Goal: Task Accomplishment & Management: Complete application form

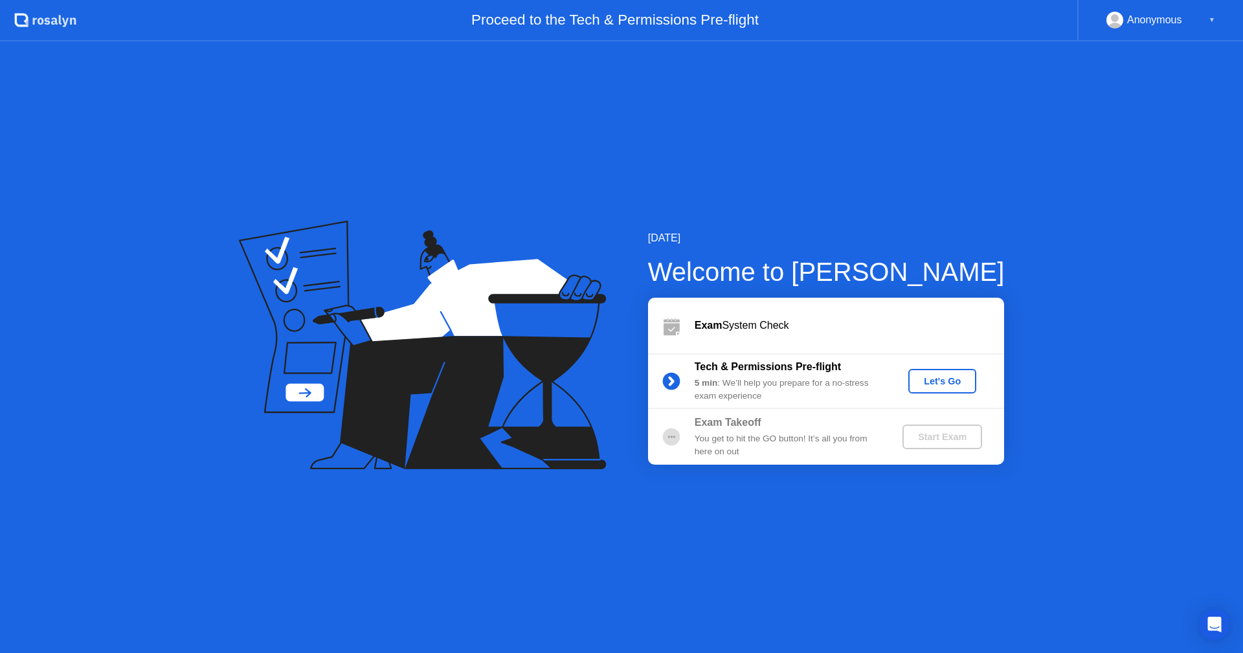
click at [944, 383] on div "Let's Go" at bounding box center [942, 381] width 58 height 10
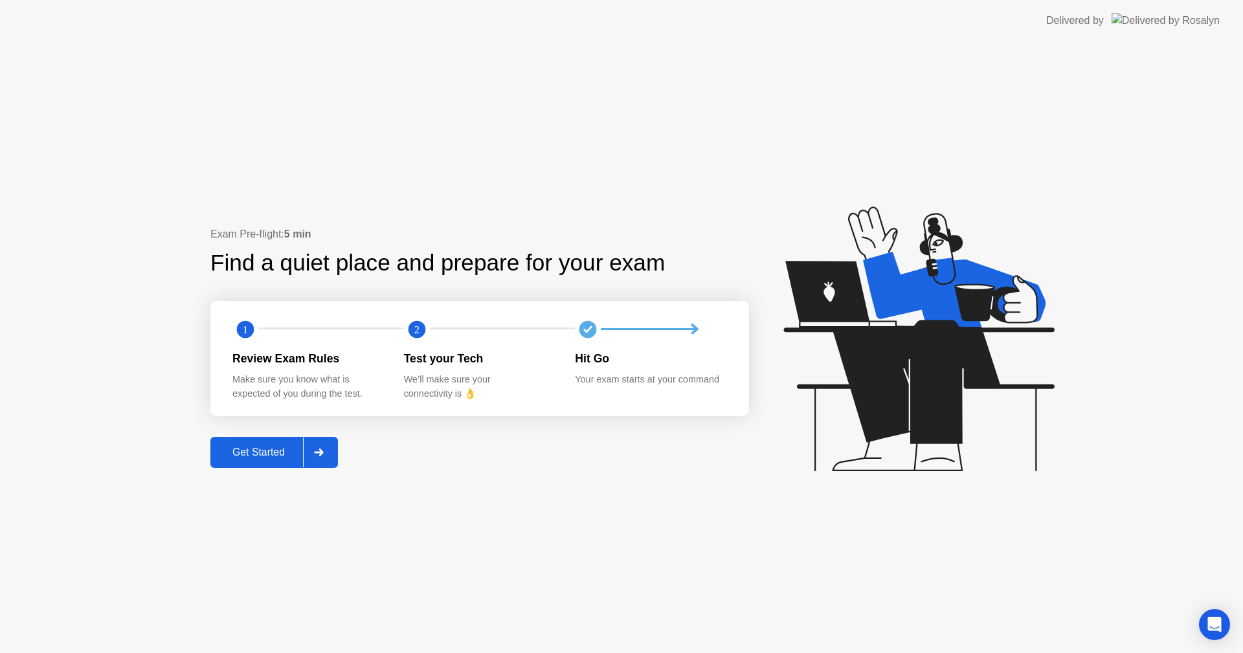
click at [265, 454] on div "Get Started" at bounding box center [258, 453] width 89 height 12
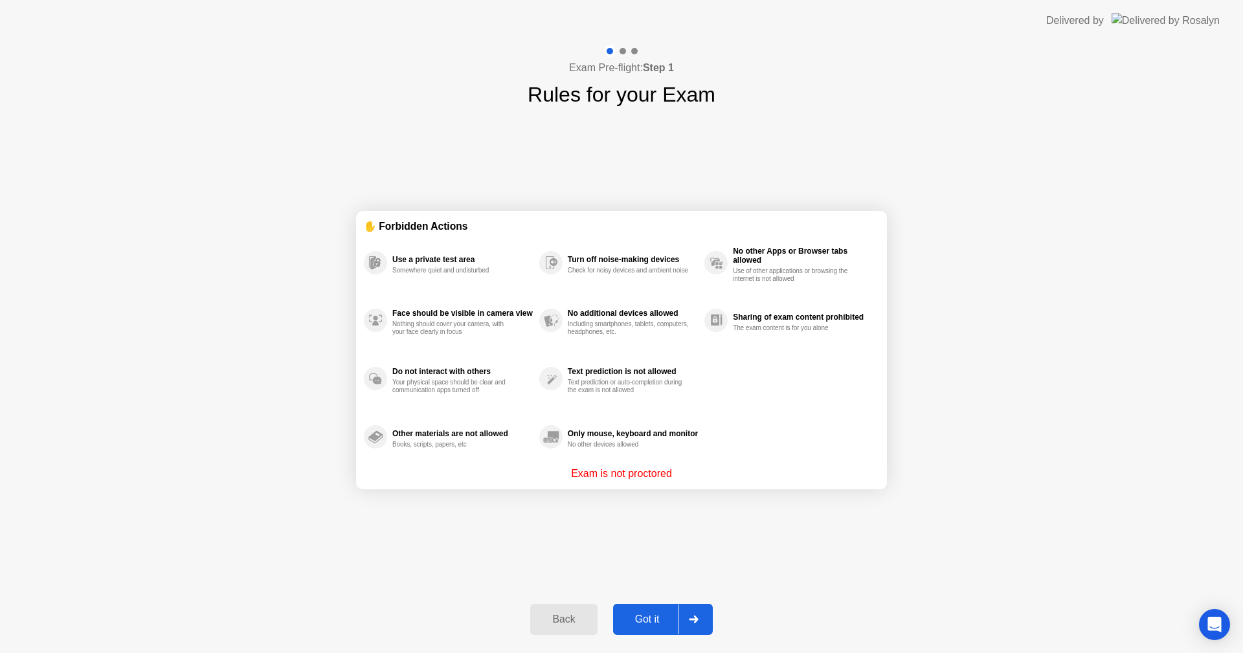
click at [653, 617] on div "Got it" at bounding box center [647, 620] width 61 height 12
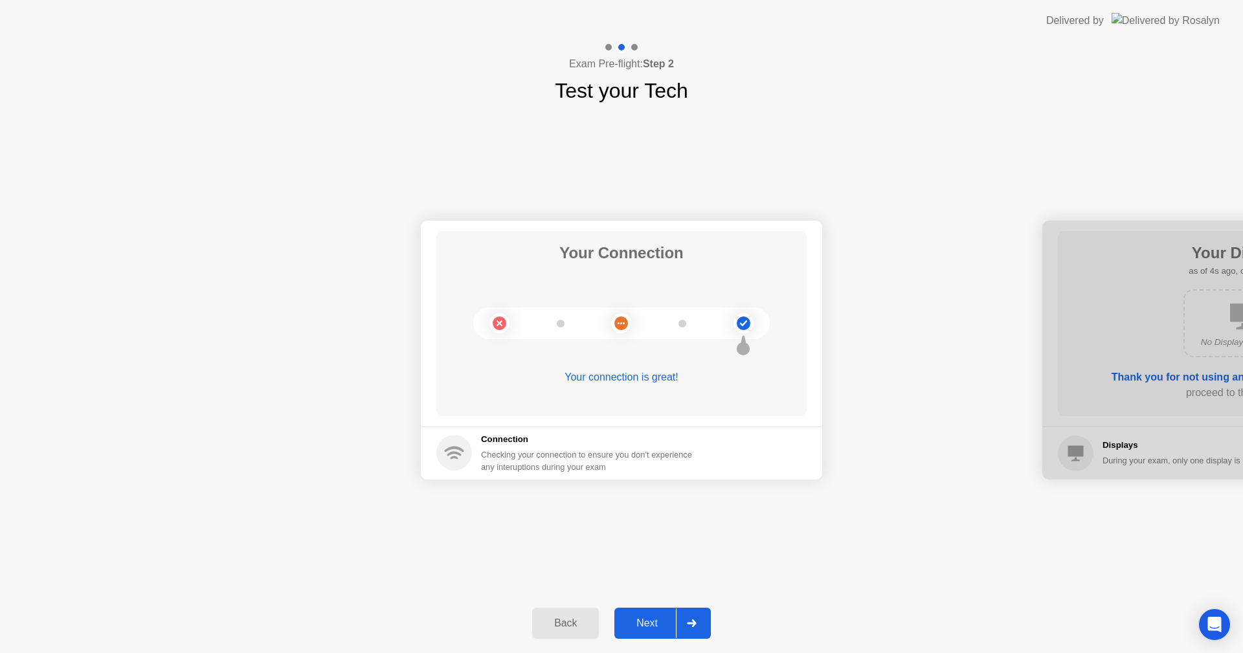
click at [666, 615] on button "Next" at bounding box center [662, 623] width 96 height 31
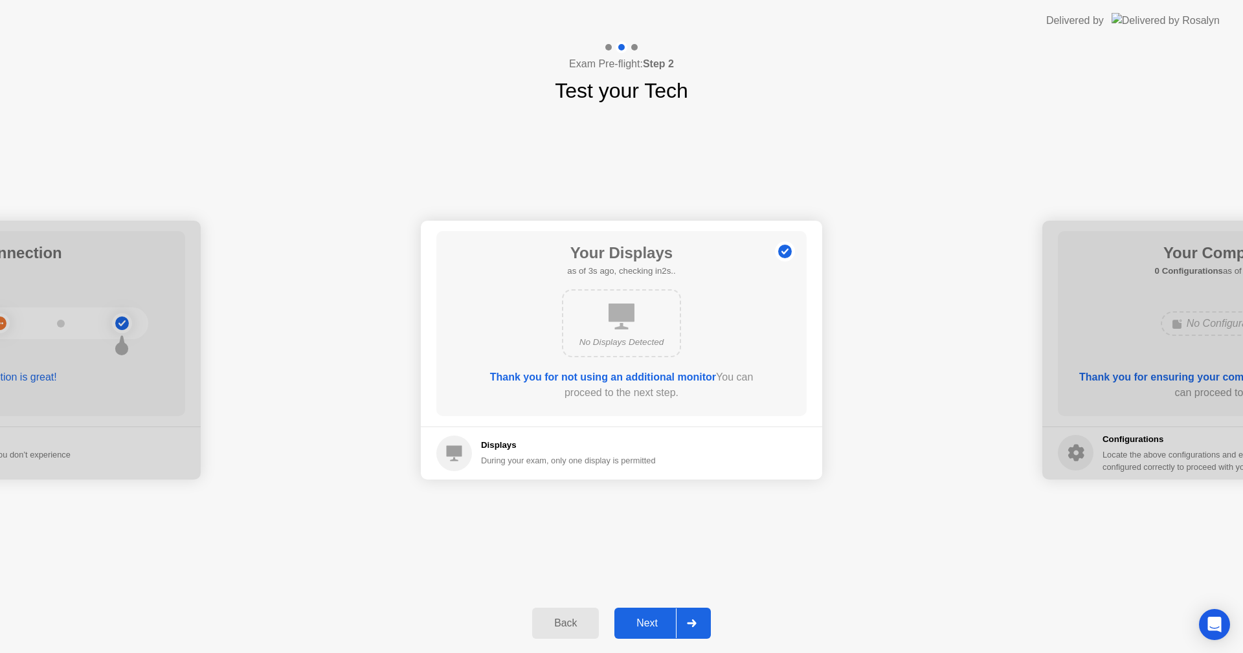
click at [664, 618] on div "Next" at bounding box center [647, 624] width 58 height 12
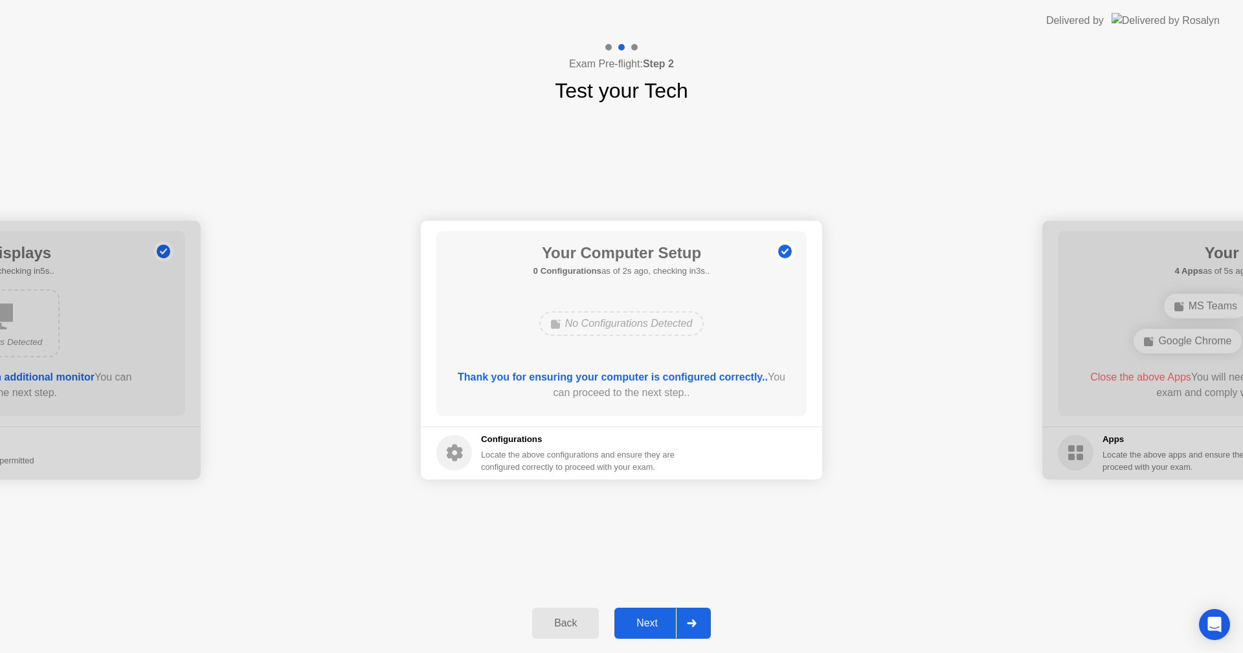
click at [651, 620] on div "Next" at bounding box center [647, 624] width 58 height 12
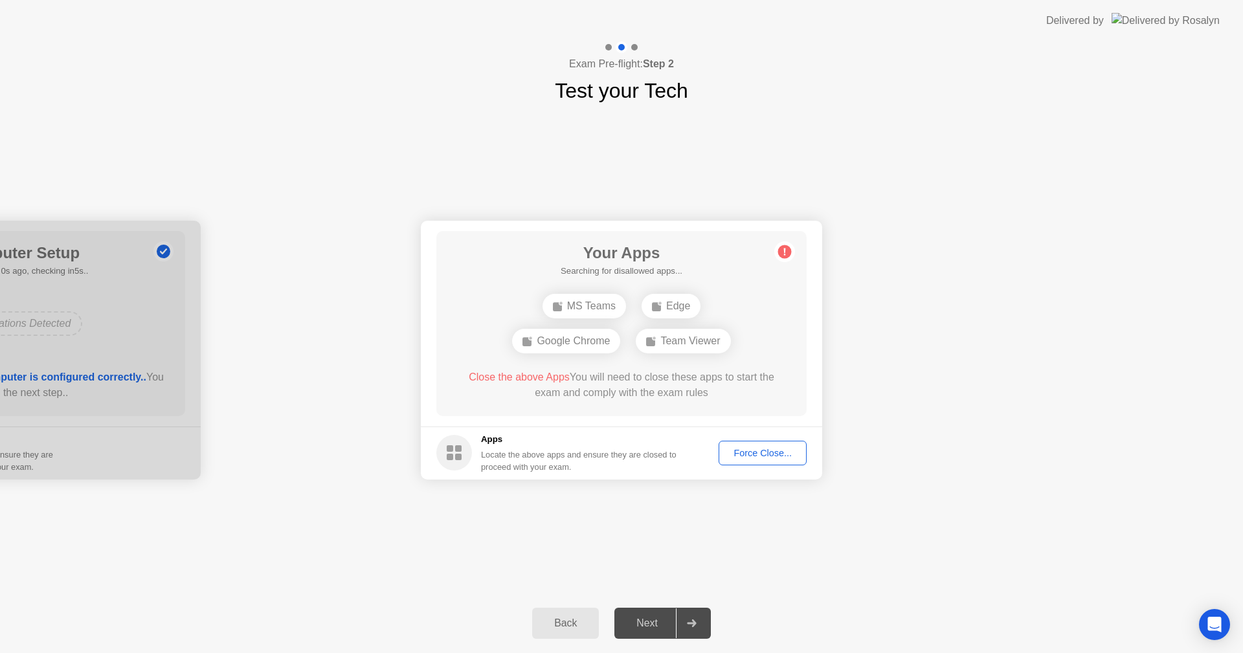
click at [804, 565] on div "Your Connection Your connection is great! Connection Checking your connection t…" at bounding box center [621, 349] width 1243 height 487
click at [776, 347] on div "Your Apps 4 Apps as of 2s ago, checking in3s.. MS Teams Edge Google Chrome Team…" at bounding box center [621, 323] width 370 height 185
click at [655, 619] on div "Next" at bounding box center [647, 624] width 58 height 12
click at [672, 620] on div "Next" at bounding box center [647, 624] width 58 height 12
click at [774, 458] on div "Force Close..." at bounding box center [762, 453] width 79 height 10
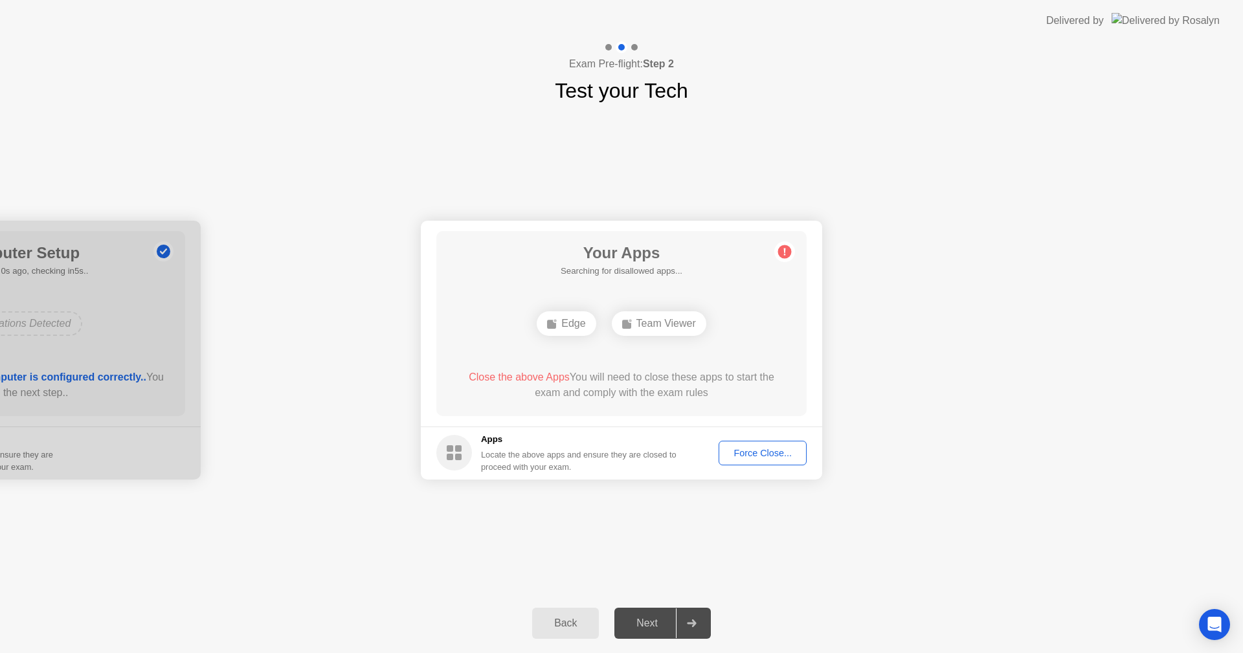
click at [778, 299] on div "Your Apps Searching for disallowed apps... Edge Team Viewer Close the above App…" at bounding box center [621, 323] width 370 height 185
click at [654, 326] on div "Team Viewer" at bounding box center [659, 323] width 95 height 25
click at [583, 328] on div "Edge" at bounding box center [566, 323] width 59 height 25
click at [698, 292] on div "Your Apps 2 Apps as of 2s ago, checking in3s.. Edge Team Viewer Close the above…" at bounding box center [621, 323] width 370 height 185
click at [648, 618] on div "Next" at bounding box center [647, 624] width 58 height 12
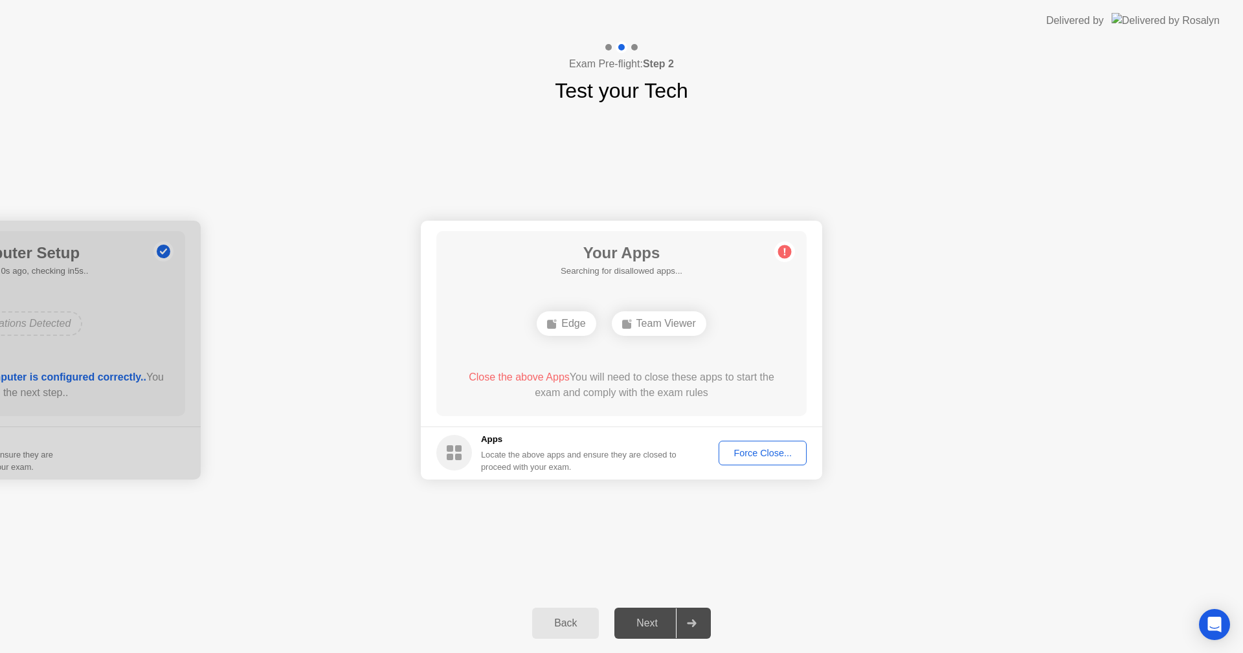
click at [789, 245] on icon at bounding box center [784, 251] width 21 height 21
click at [758, 345] on div "Your Apps Searching for disallowed apps... Edge Team Viewer Close the above App…" at bounding box center [621, 323] width 370 height 185
click at [753, 450] on div "Force Close..." at bounding box center [762, 453] width 79 height 10
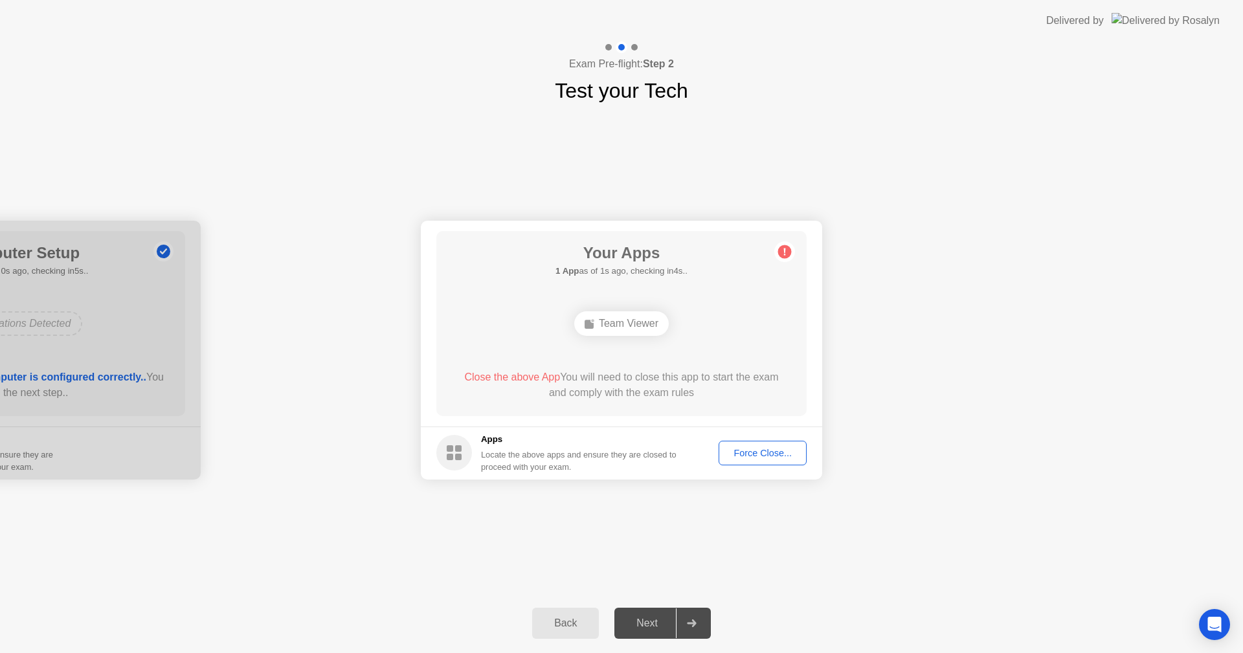
click at [640, 333] on div "Team Viewer" at bounding box center [621, 323] width 95 height 25
click at [644, 314] on div "Team Viewer" at bounding box center [621, 323] width 95 height 25
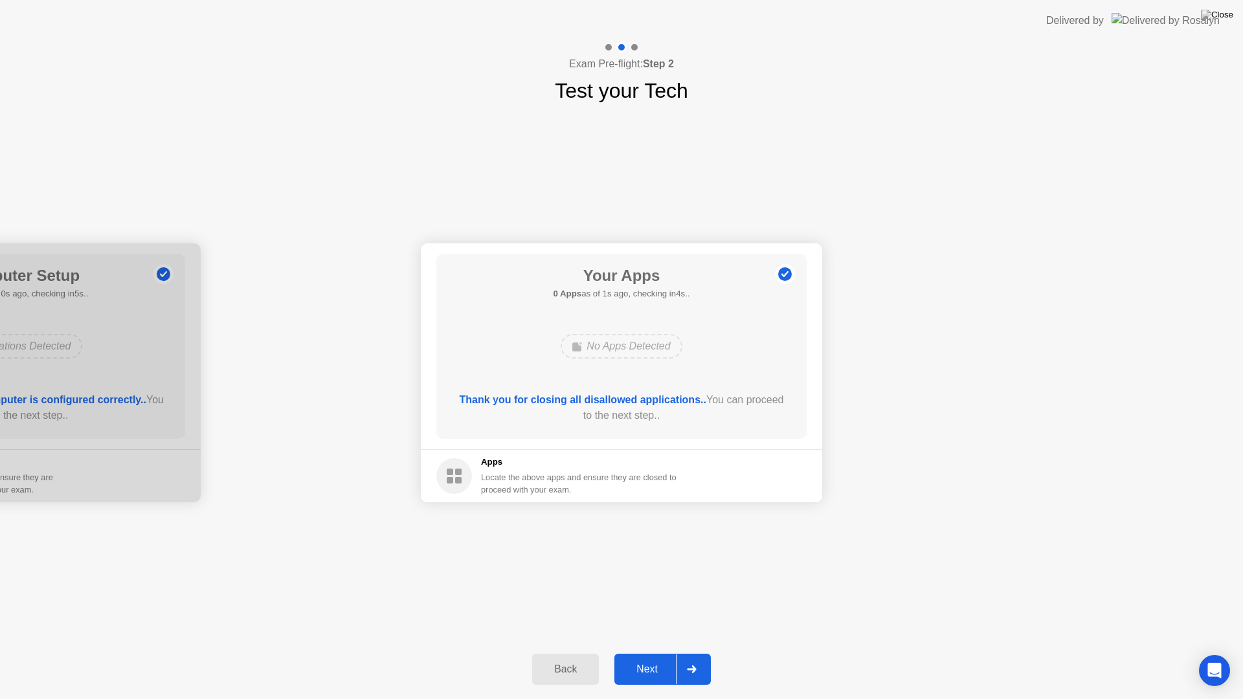
click at [858, 561] on div "Your Connection Your connection is great! Connection Checking your connection t…" at bounding box center [621, 372] width 1243 height 533
click at [651, 653] on div "Next" at bounding box center [647, 670] width 58 height 12
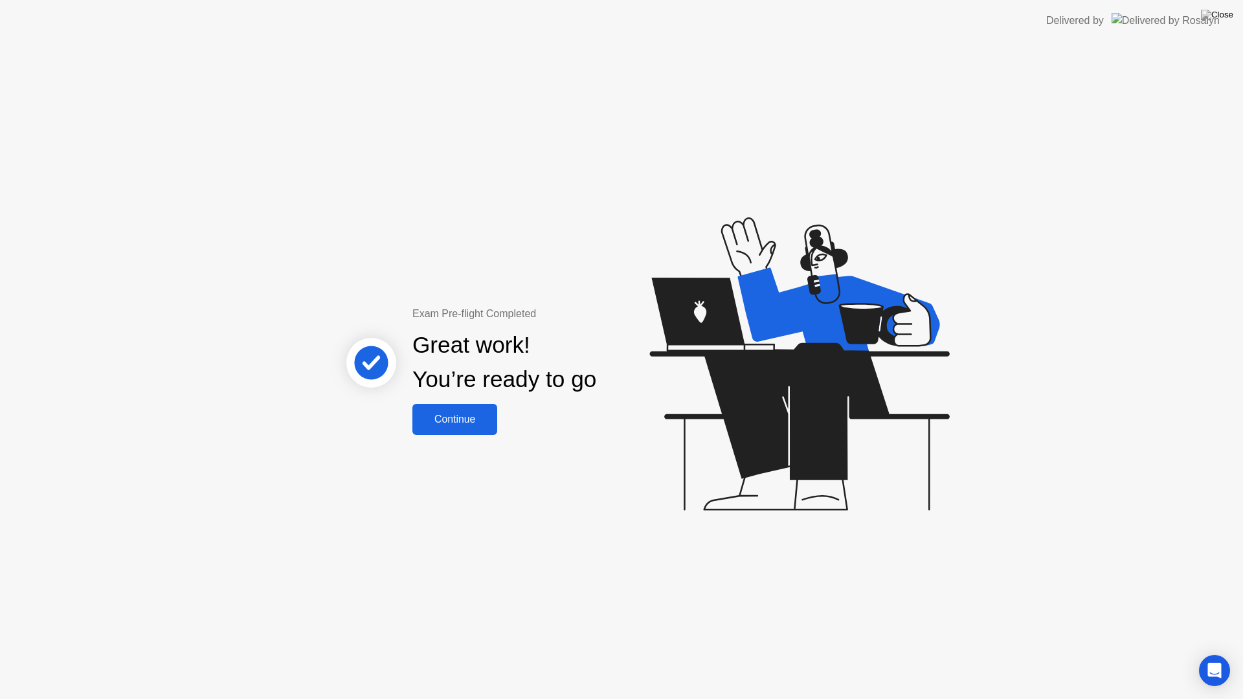
click at [479, 414] on div "Continue" at bounding box center [454, 420] width 77 height 12
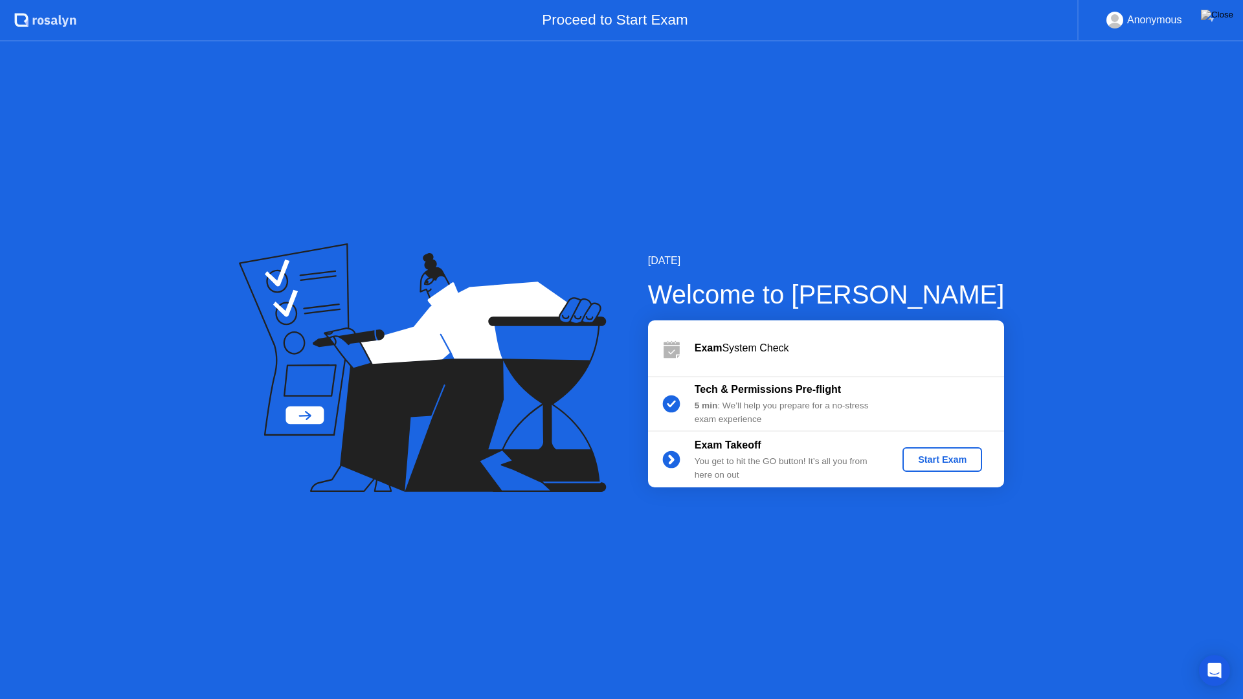
click at [935, 454] on div "Start Exam" at bounding box center [942, 459] width 69 height 10
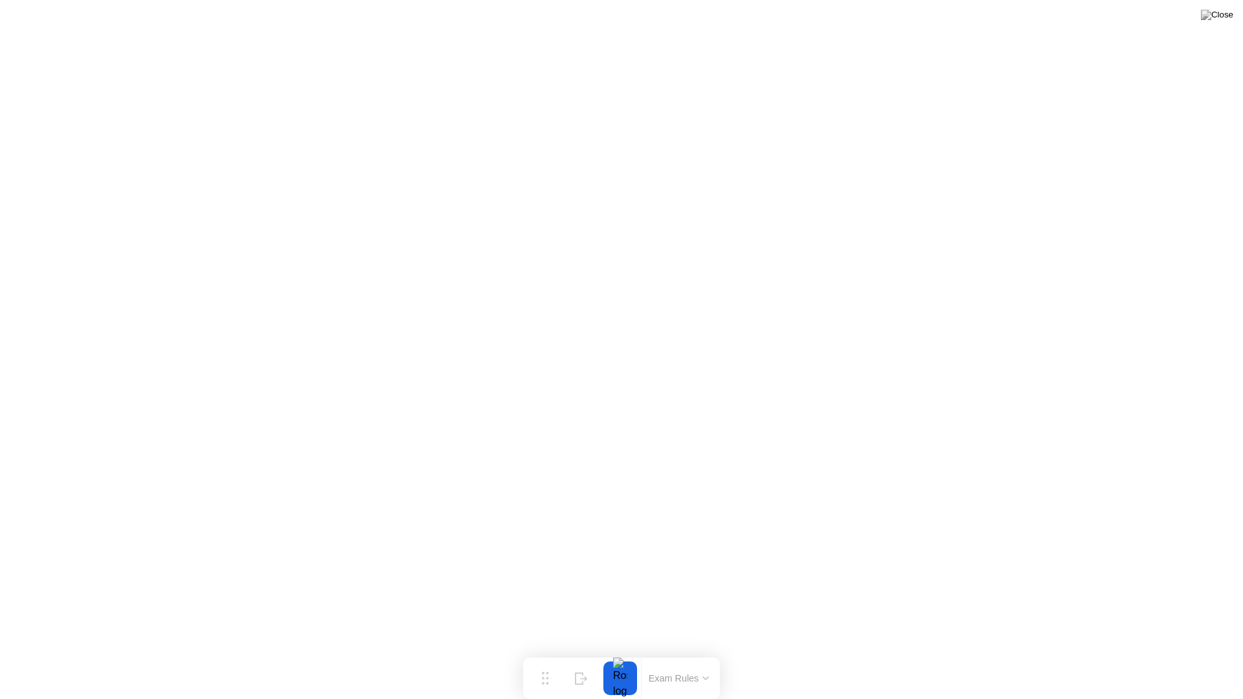
click at [699, 653] on button "Exam Rules" at bounding box center [679, 679] width 69 height 12
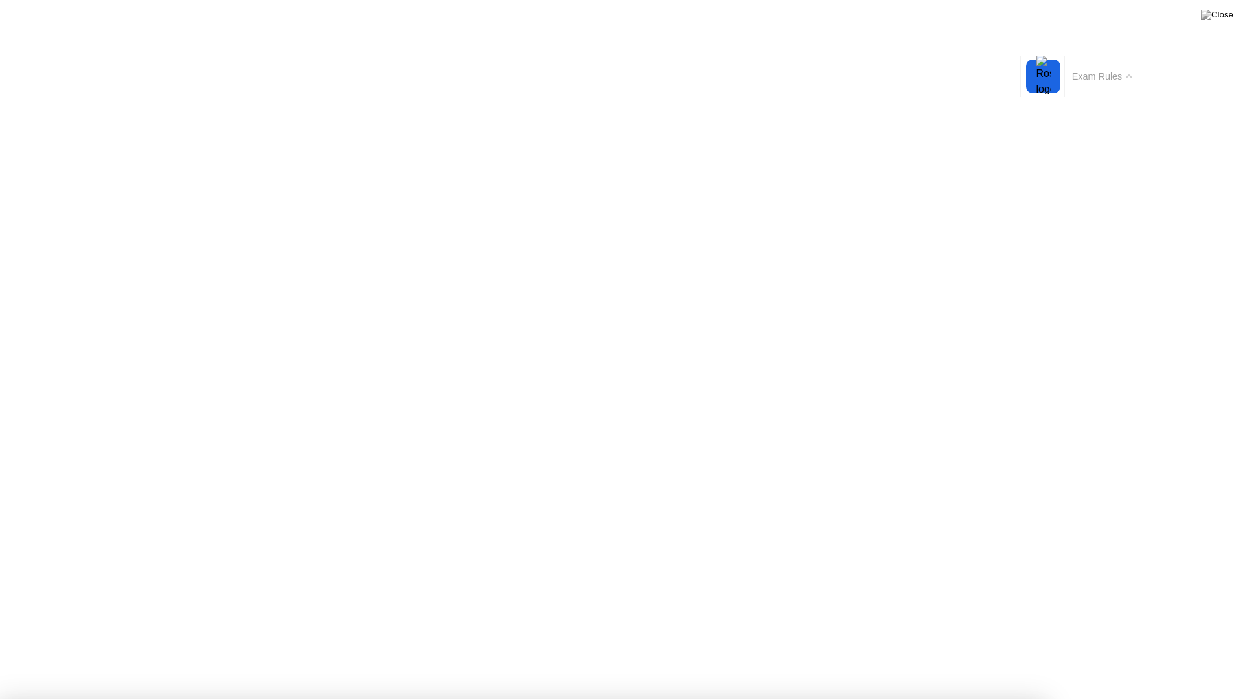
click at [1121, 73] on button "Exam Rules" at bounding box center [1102, 77] width 69 height 12
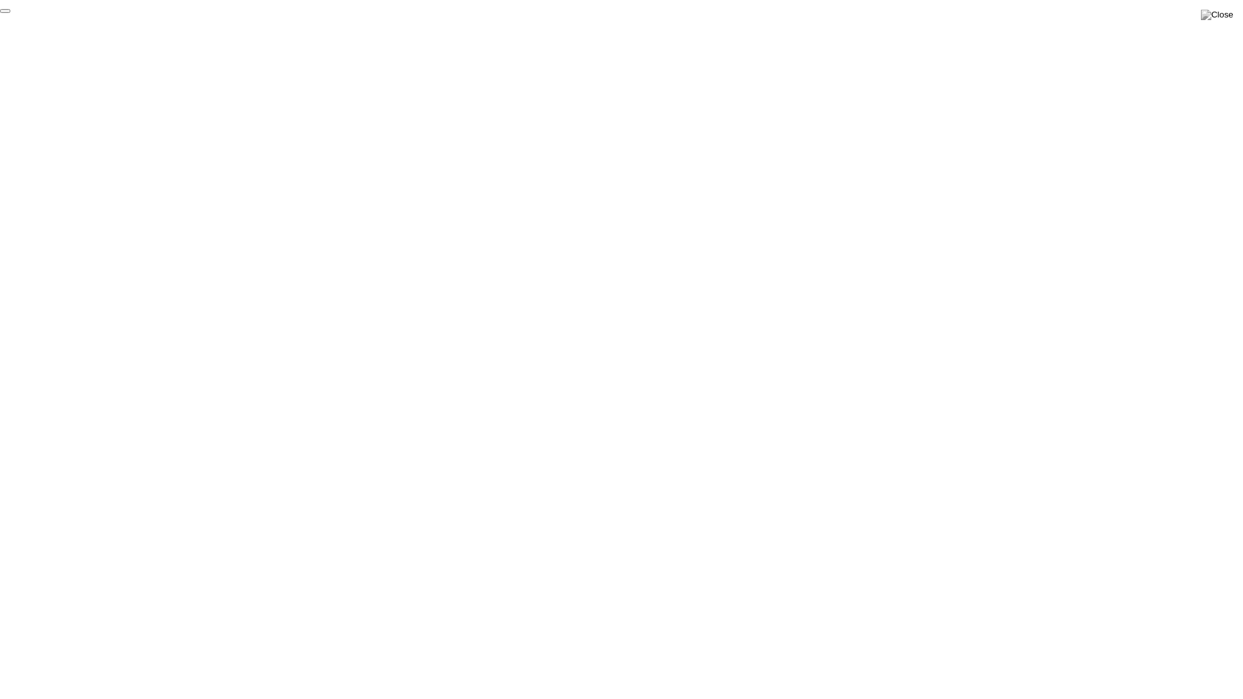
click div "End Proctoring Session"
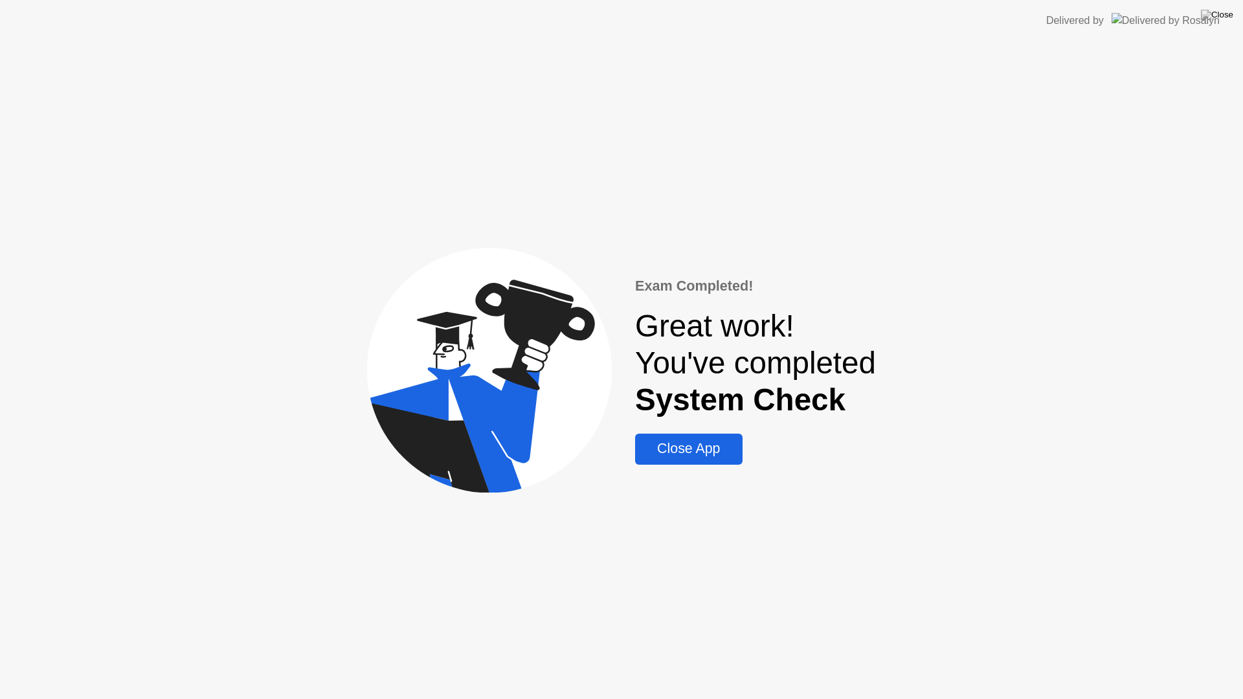
click at [682, 449] on div "Close App" at bounding box center [688, 449] width 99 height 16
